Goal: Information Seeking & Learning: Learn about a topic

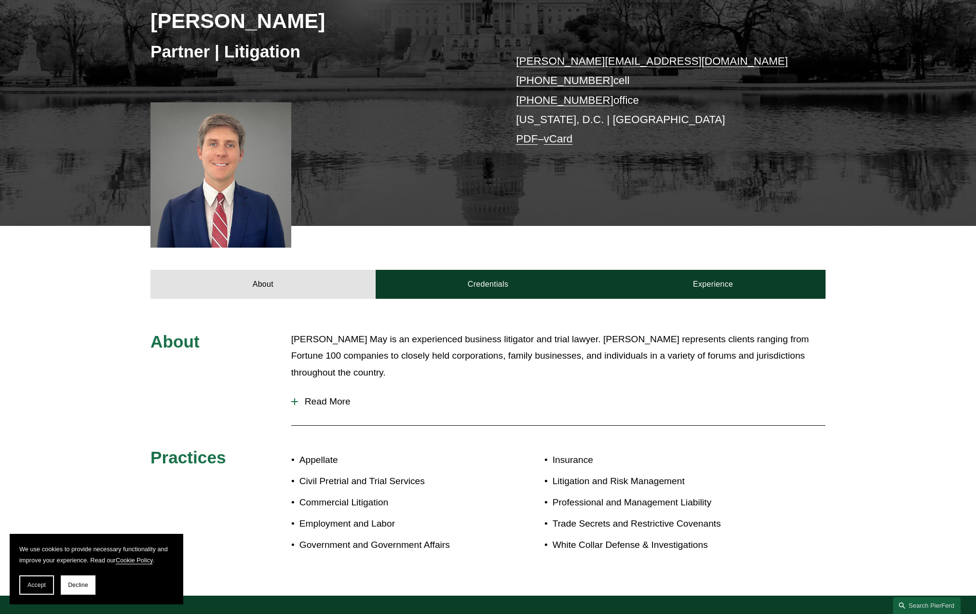
scroll to position [229, 0]
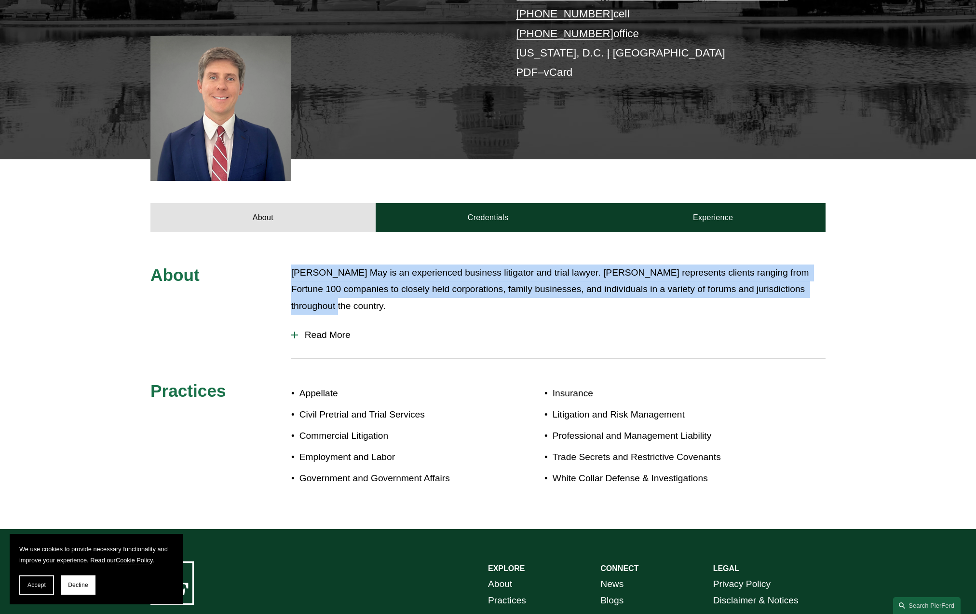
drag, startPoint x: 709, startPoint y: 262, endPoint x: 765, endPoint y: 304, distance: 69.7
click at [765, 304] on div "About [PERSON_NAME] May is an experienced business litigator and trial lawyer. …" at bounding box center [488, 380] width 976 height 297
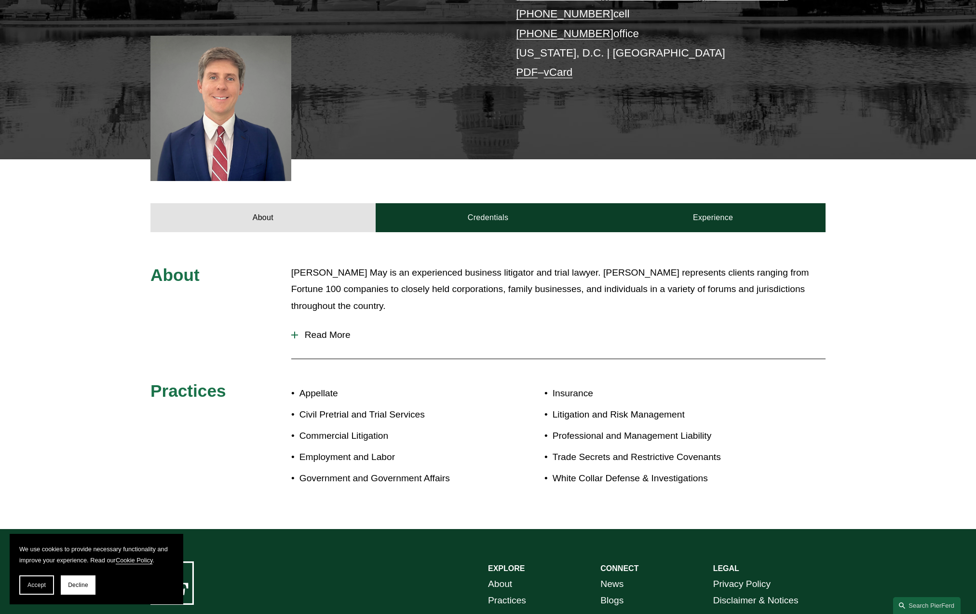
click at [762, 303] on p "[PERSON_NAME] May is an experienced business litigator and trial lawyer. [PERSO…" at bounding box center [558, 289] width 534 height 50
click at [336, 333] on span "Read More" at bounding box center [562, 334] width 528 height 11
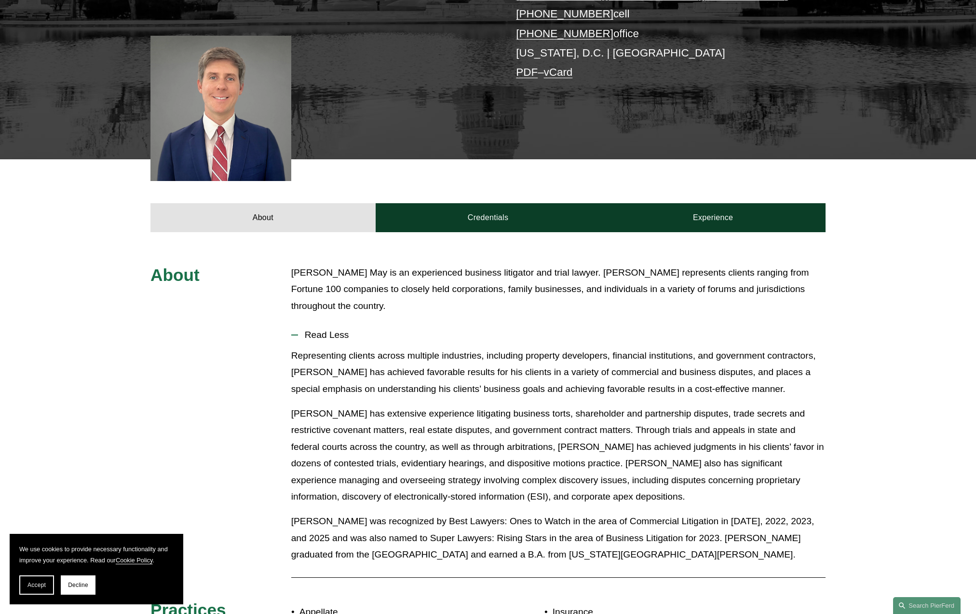
click at [460, 269] on p "[PERSON_NAME] May is an experienced business litigator and trial lawyer. [PERSO…" at bounding box center [558, 289] width 534 height 50
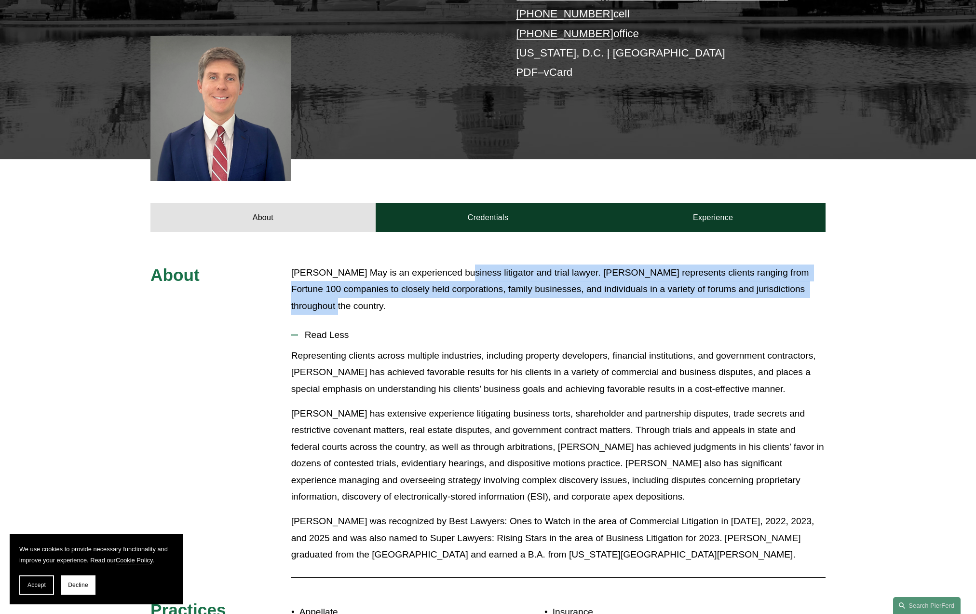
drag, startPoint x: 459, startPoint y: 265, endPoint x: 510, endPoint y: 315, distance: 71.6
click at [510, 315] on div "[PERSON_NAME] May is an experienced business litigator and trial lawyer. [PERSO…" at bounding box center [558, 293] width 534 height 58
click at [509, 316] on div "[PERSON_NAME] May is an experienced business litigator and trial lawyer. [PERSO…" at bounding box center [558, 293] width 534 height 58
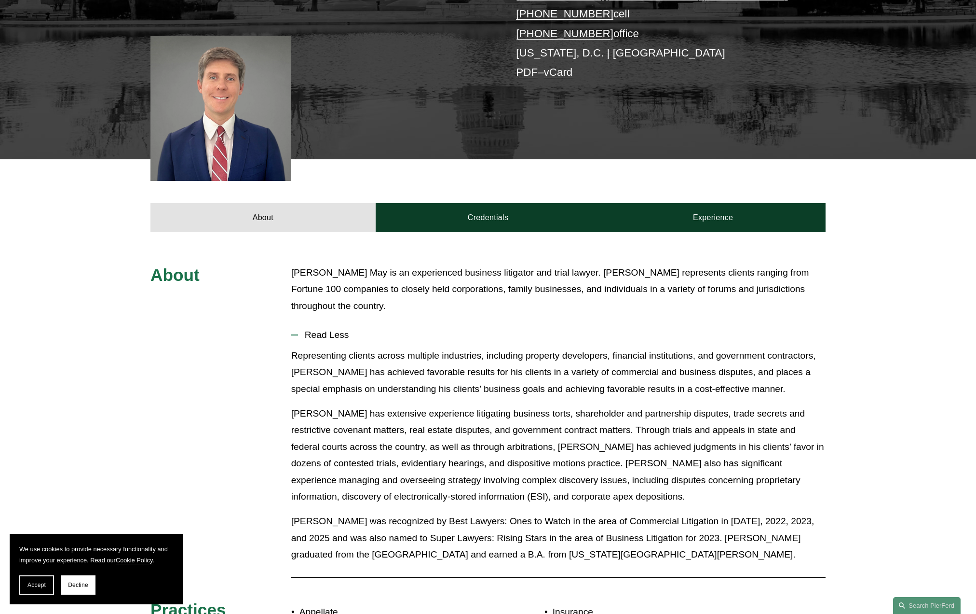
drag, startPoint x: 495, startPoint y: 328, endPoint x: 583, endPoint y: 378, distance: 101.1
click at [583, 378] on li "Read Less Representing clients across multiple industries, including property d…" at bounding box center [558, 446] width 534 height 248
